Goal: Task Accomplishment & Management: Manage account settings

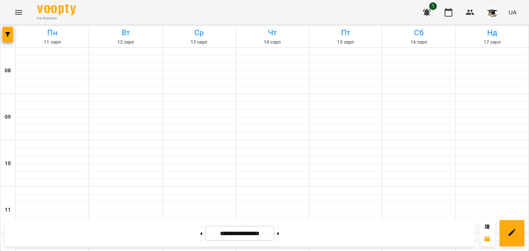
scroll to position [443, 0]
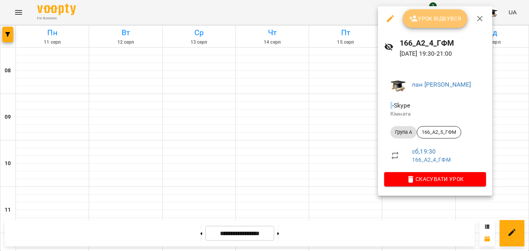
click at [421, 18] on span "Урок відбувся" at bounding box center [435, 18] width 53 height 9
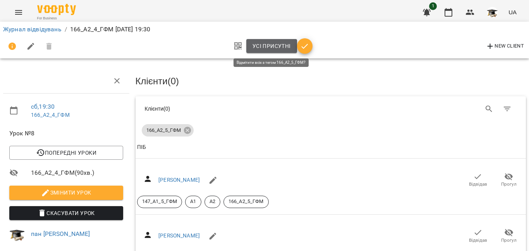
click at [267, 45] on span "Усі присутні" at bounding box center [272, 45] width 38 height 9
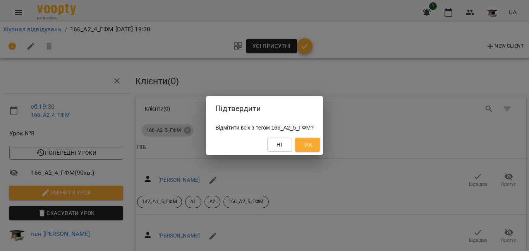
click at [312, 144] on span "Так" at bounding box center [308, 144] width 10 height 9
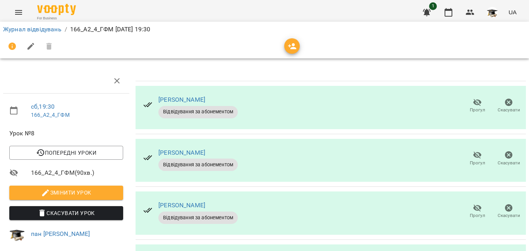
click at [473, 102] on icon "button" at bounding box center [477, 102] width 9 height 9
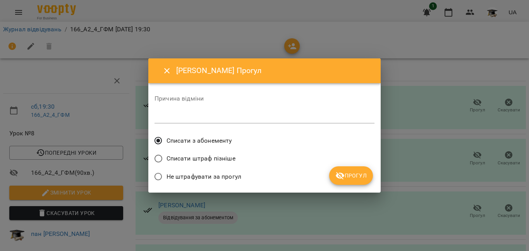
click at [221, 157] on span "Списати штраф пізніше" at bounding box center [201, 158] width 69 height 9
drag, startPoint x: 350, startPoint y: 176, endPoint x: 346, endPoint y: 176, distance: 4.3
click at [349, 176] on span "Прогул" at bounding box center [351, 175] width 31 height 9
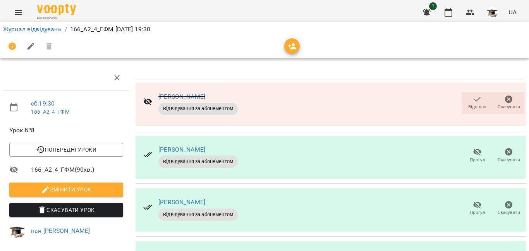
scroll to position [160, 0]
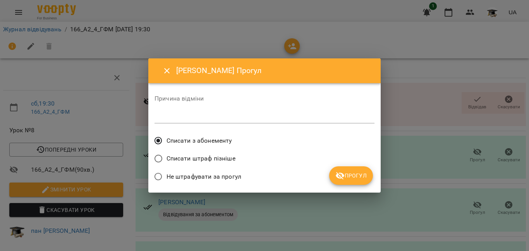
click at [204, 160] on span "Списати штраф пізніше" at bounding box center [201, 158] width 69 height 9
click at [349, 171] on span "Прогул" at bounding box center [351, 175] width 31 height 9
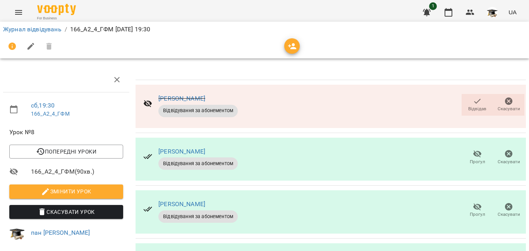
scroll to position [0, 0]
